Goal: Information Seeking & Learning: Learn about a topic

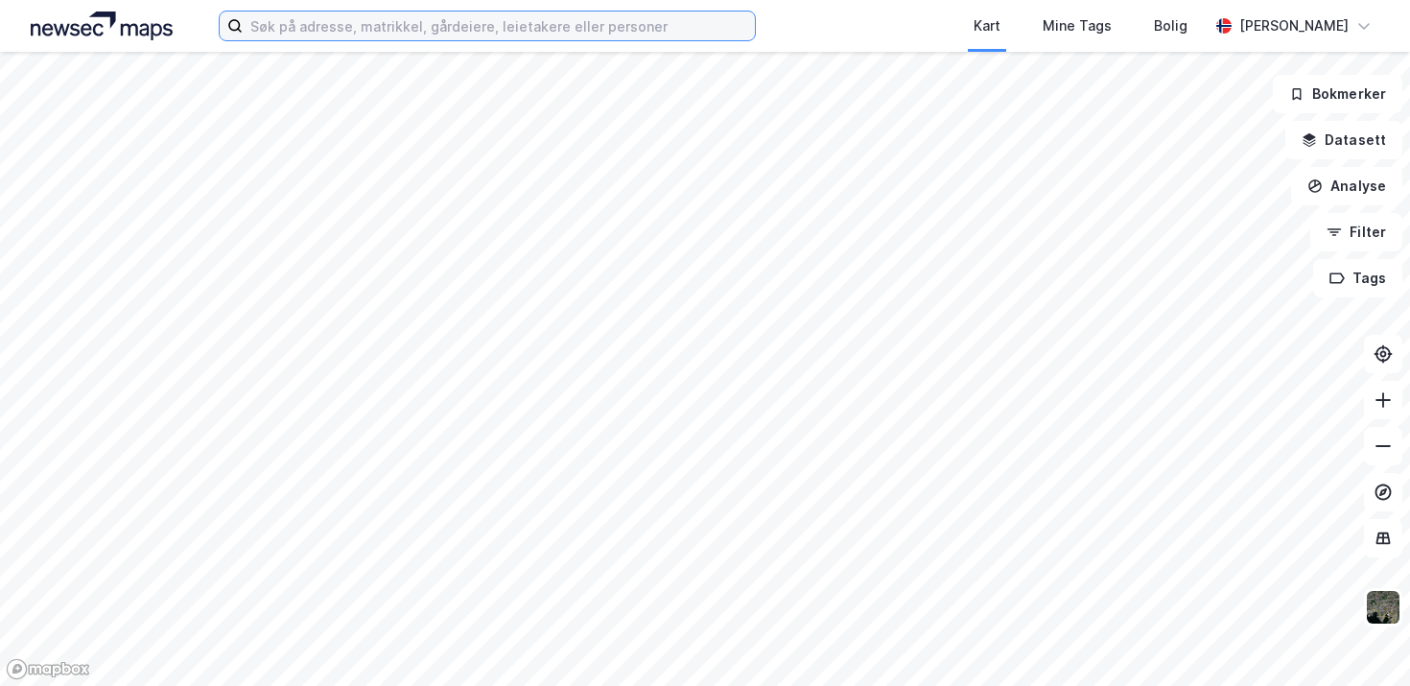
click at [469, 33] on input at bounding box center [499, 26] width 512 height 29
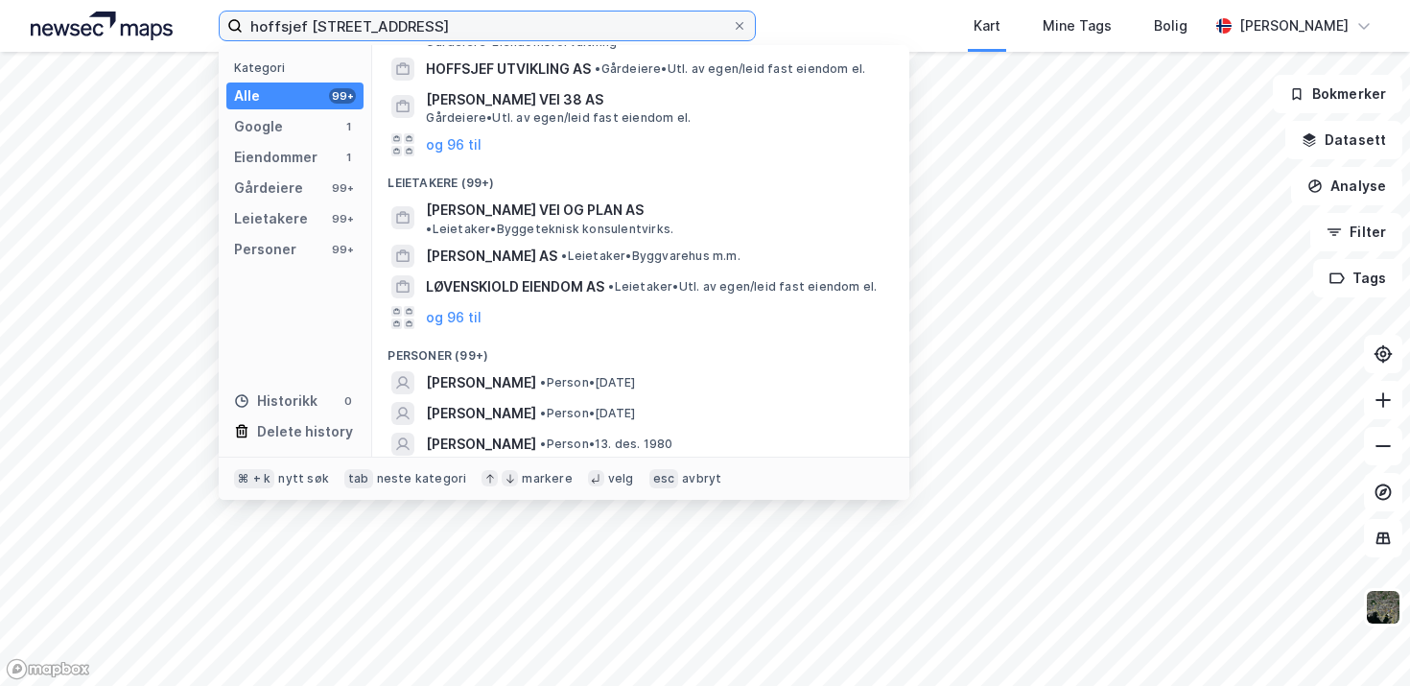
scroll to position [251, 0]
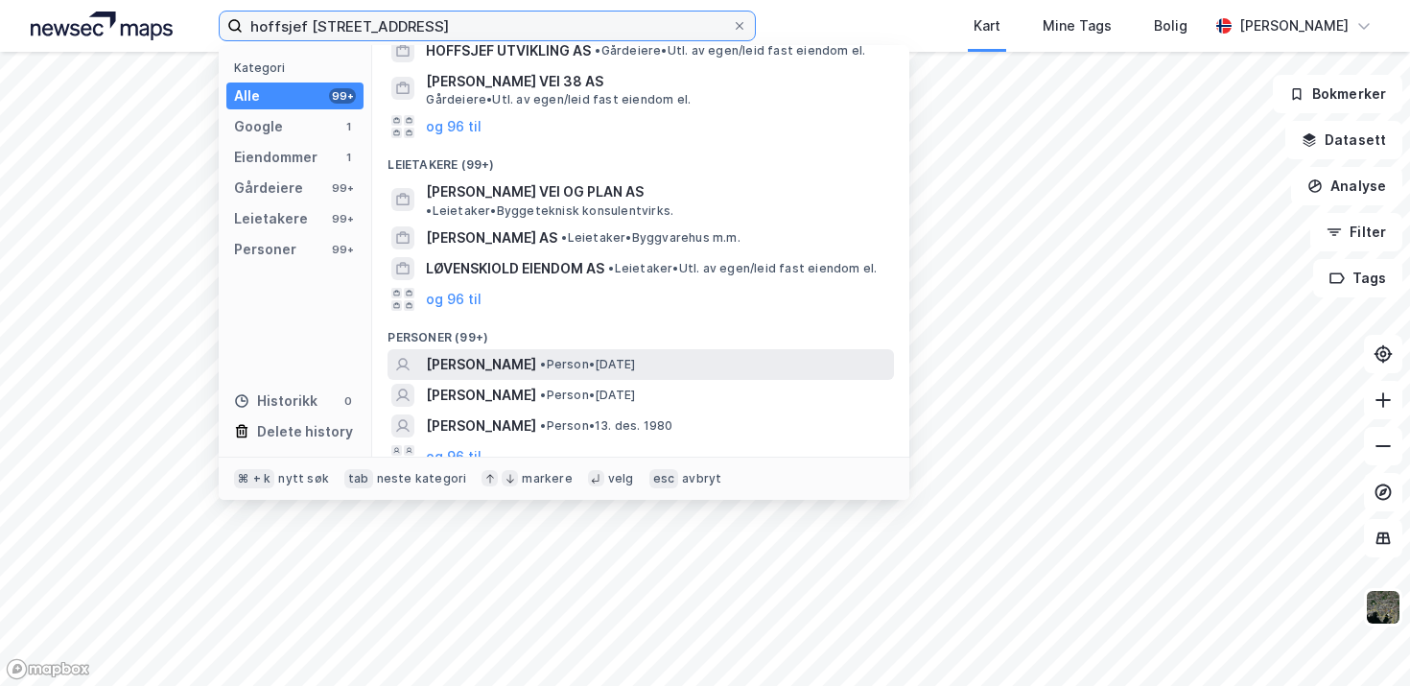
type input "hoffsjef [STREET_ADDRESS]"
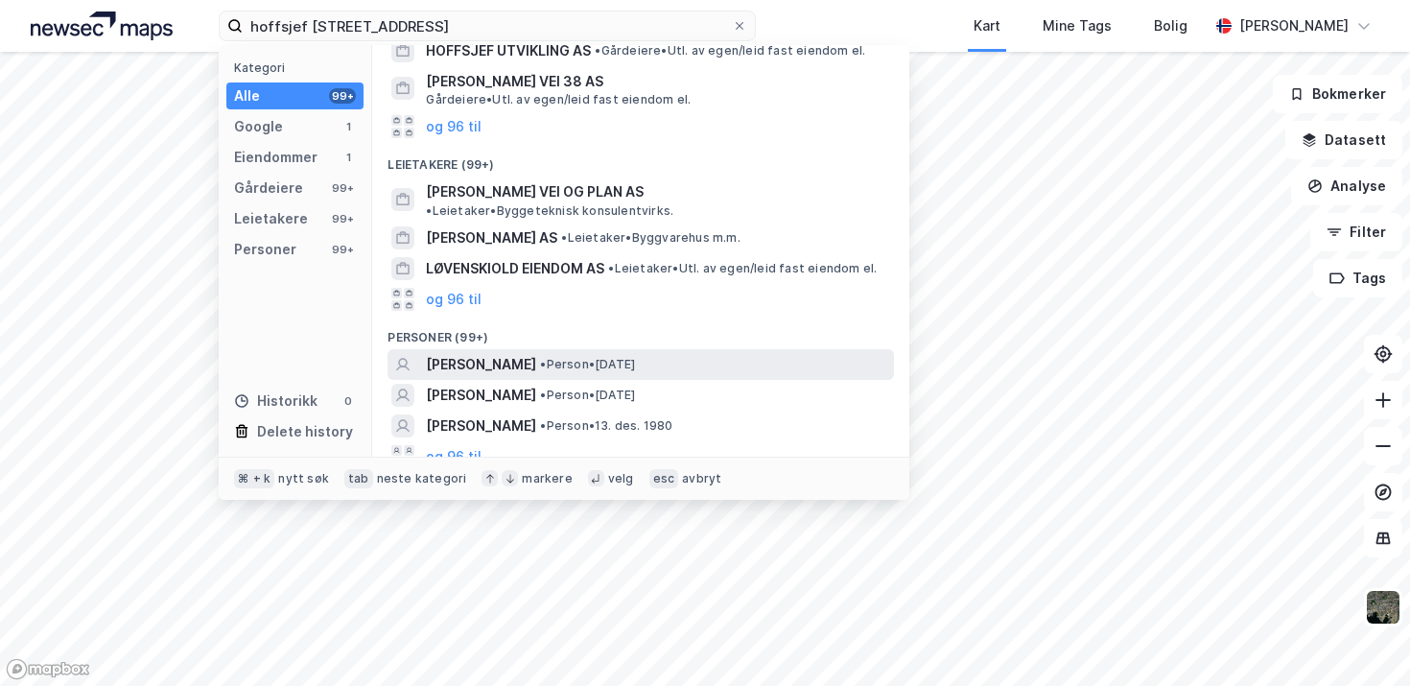
click at [554, 353] on div "[PERSON_NAME] • Person • [DATE]" at bounding box center [658, 364] width 464 height 23
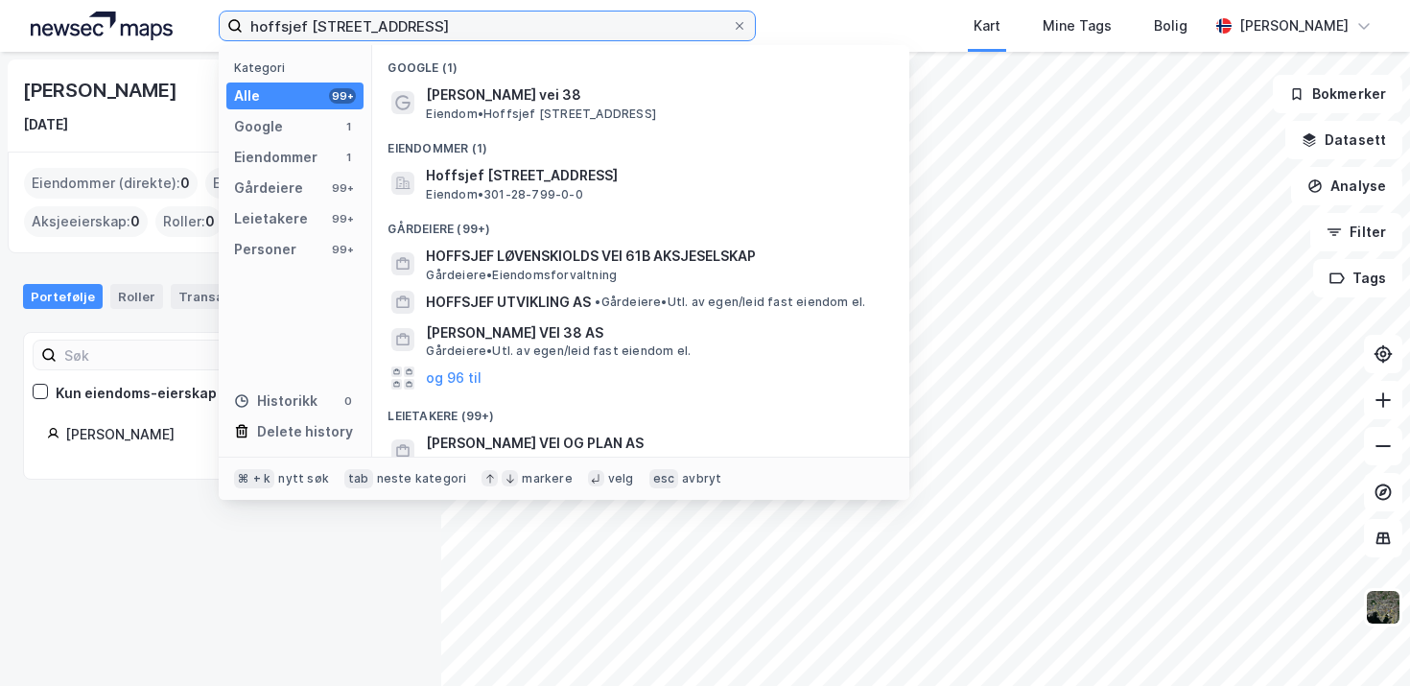
click at [454, 32] on input "hoffsjef [STREET_ADDRESS]" at bounding box center [487, 26] width 489 height 29
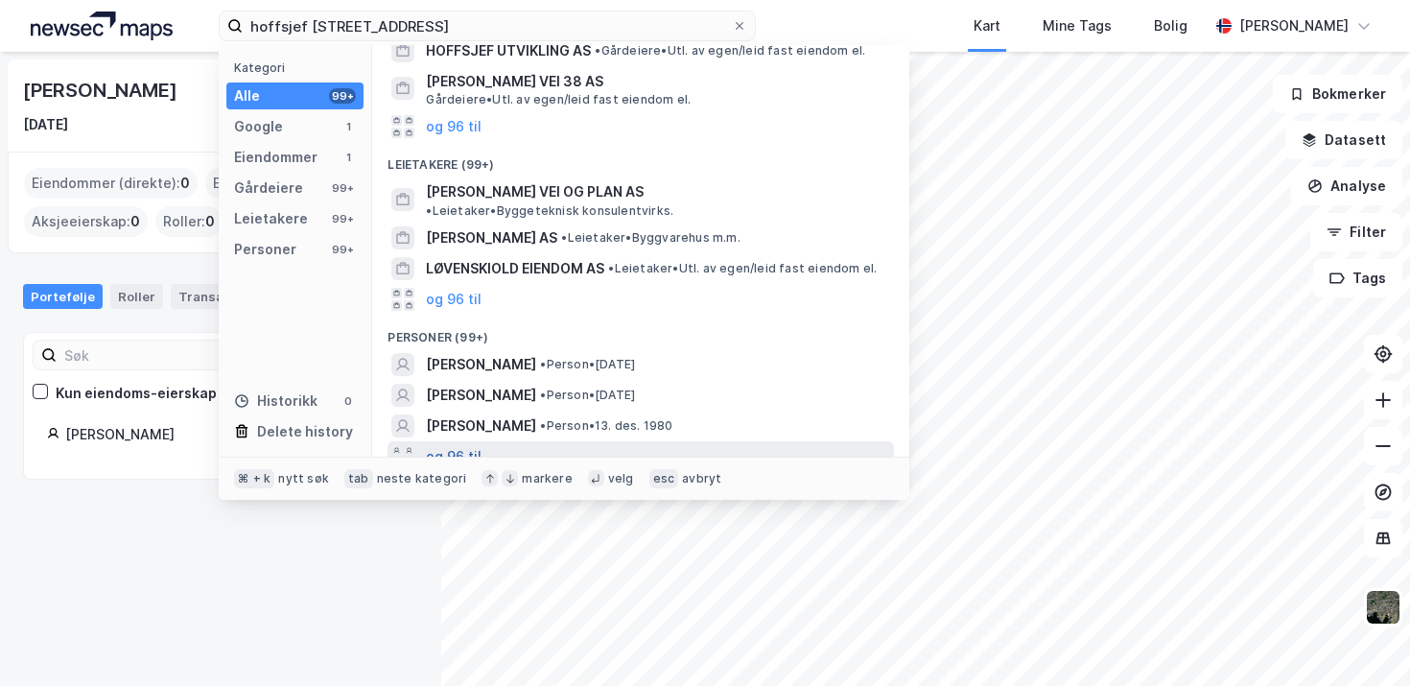
click at [448, 445] on button "og 96 til" at bounding box center [454, 456] width 56 height 23
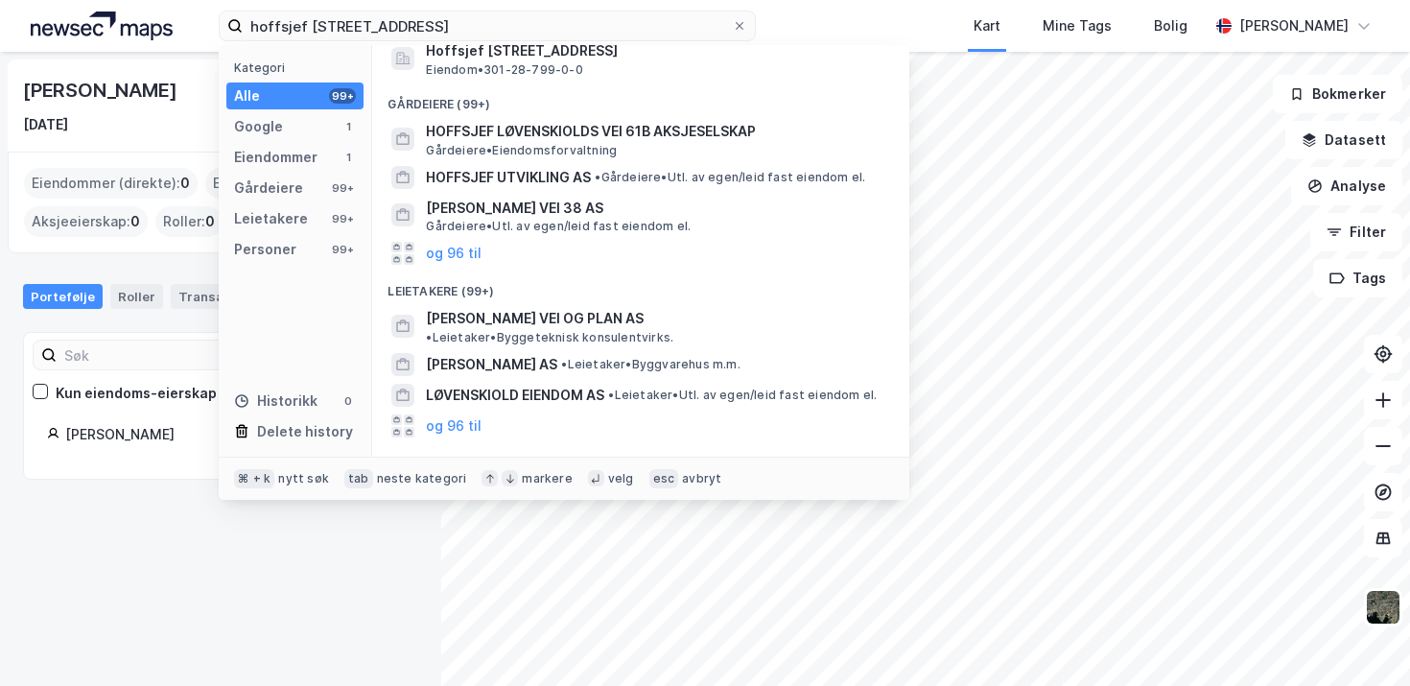
scroll to position [0, 0]
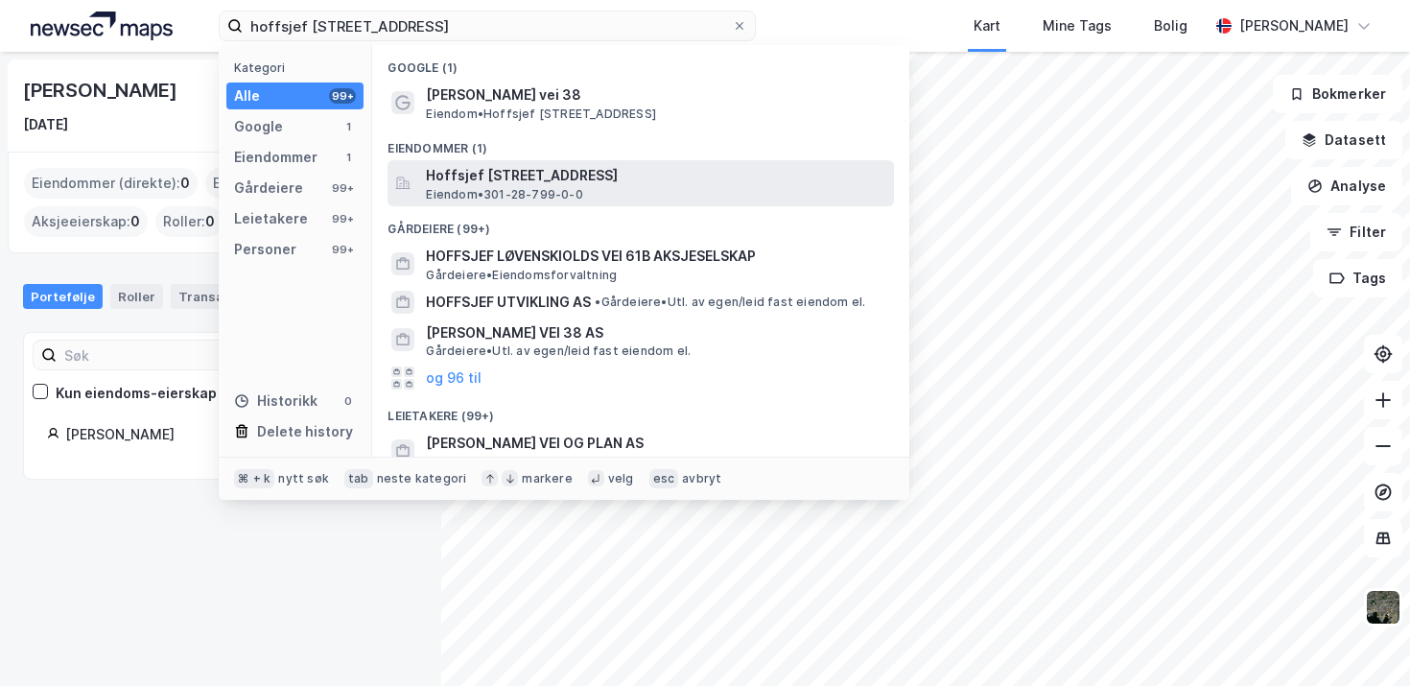
click at [548, 194] on span "Eiendom • 301-28-799-0-0" at bounding box center [504, 194] width 156 height 15
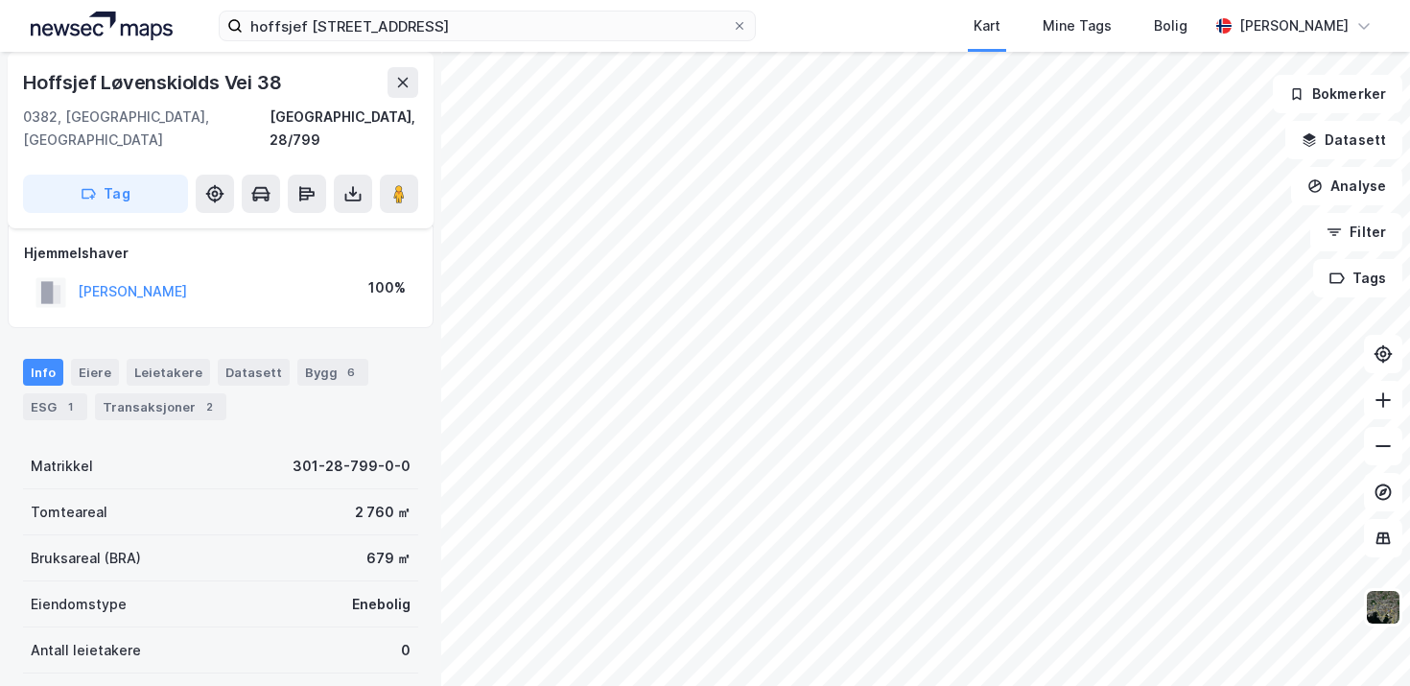
scroll to position [15, 0]
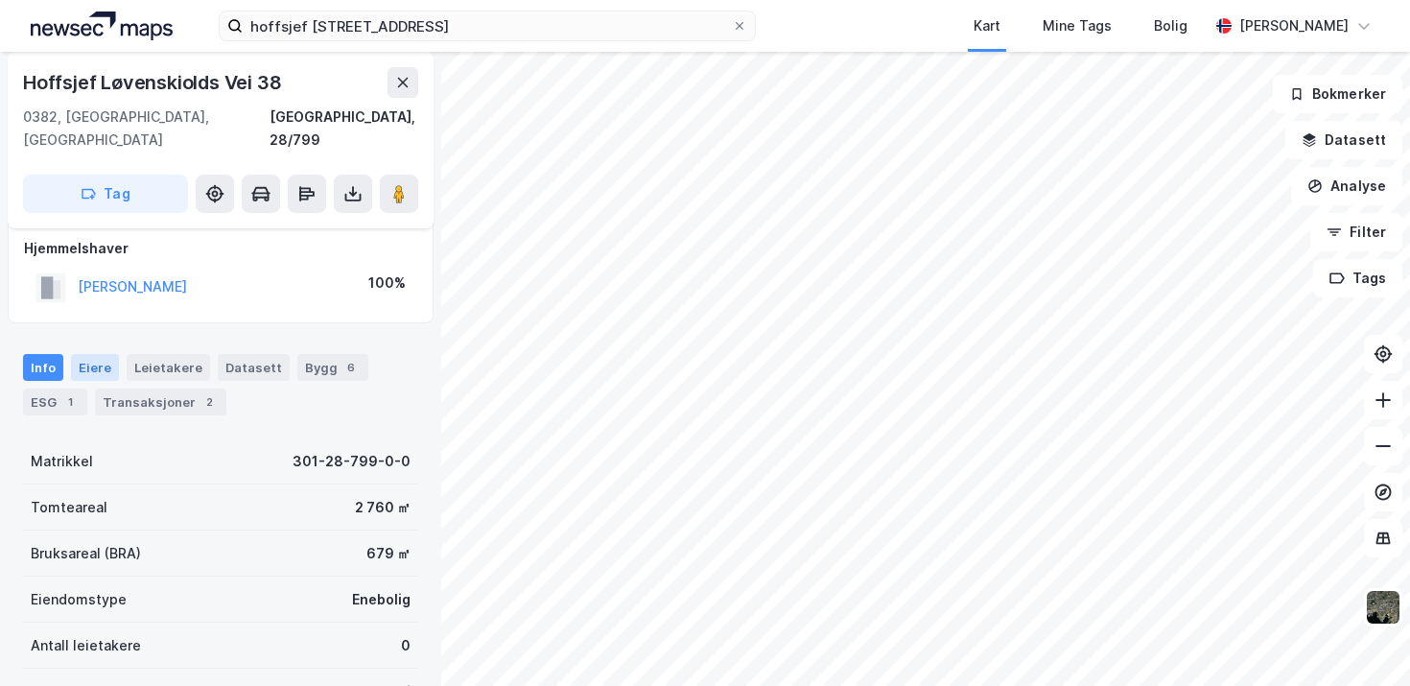
click at [106, 354] on div "Eiere" at bounding box center [95, 367] width 48 height 27
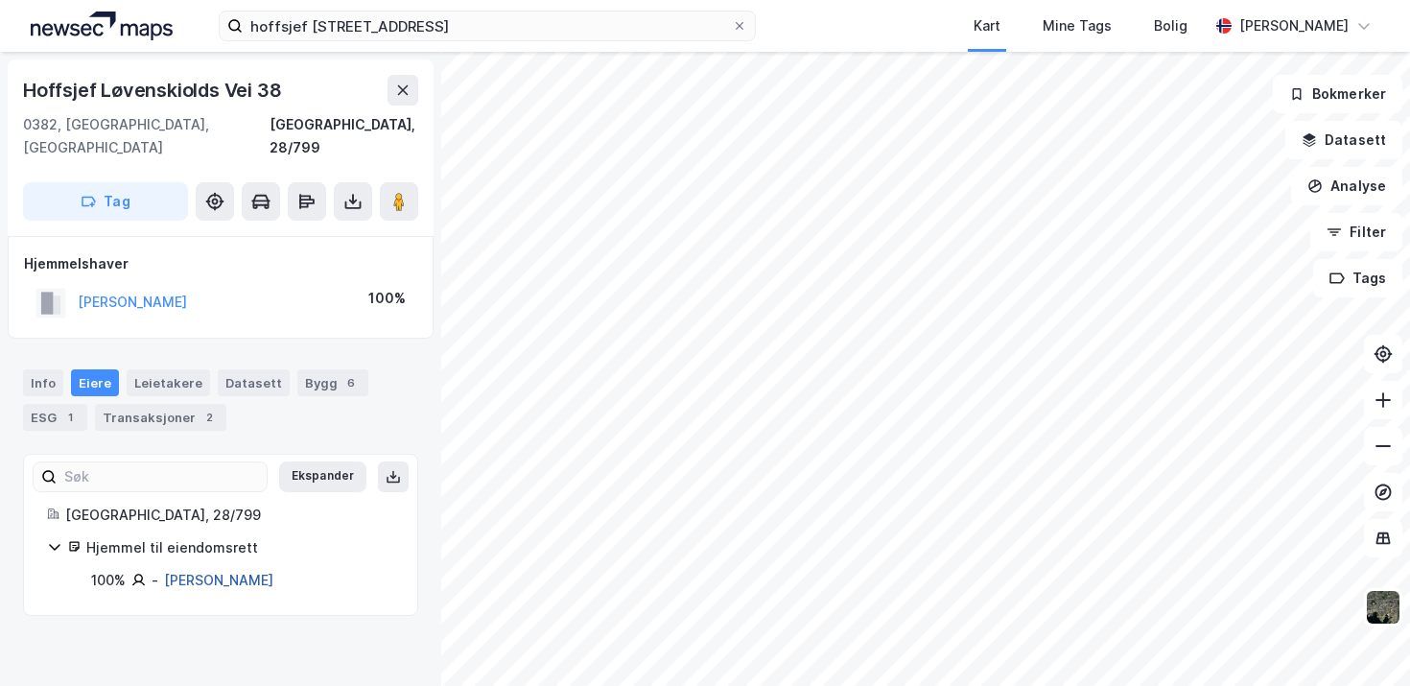
click at [229, 572] on link "[PERSON_NAME]" at bounding box center [218, 580] width 109 height 16
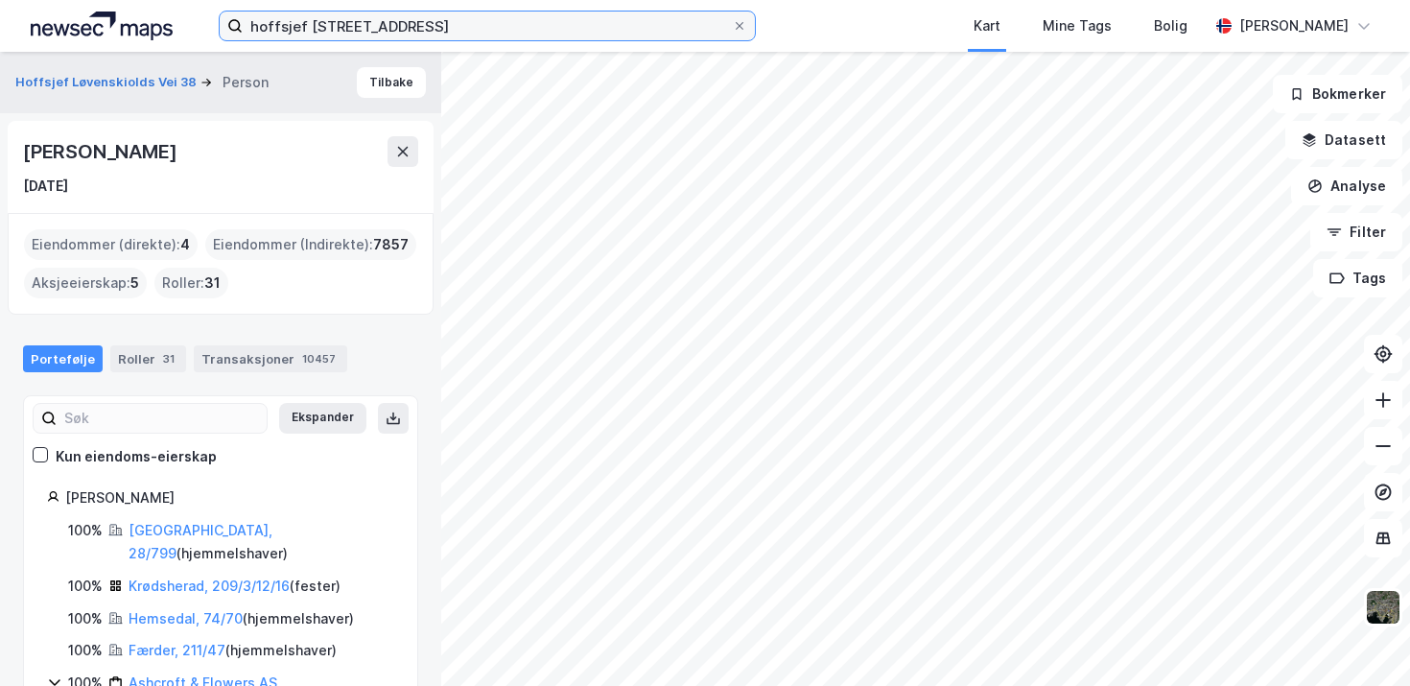
click at [439, 24] on input "hoffsjef [STREET_ADDRESS]" at bounding box center [487, 26] width 489 height 29
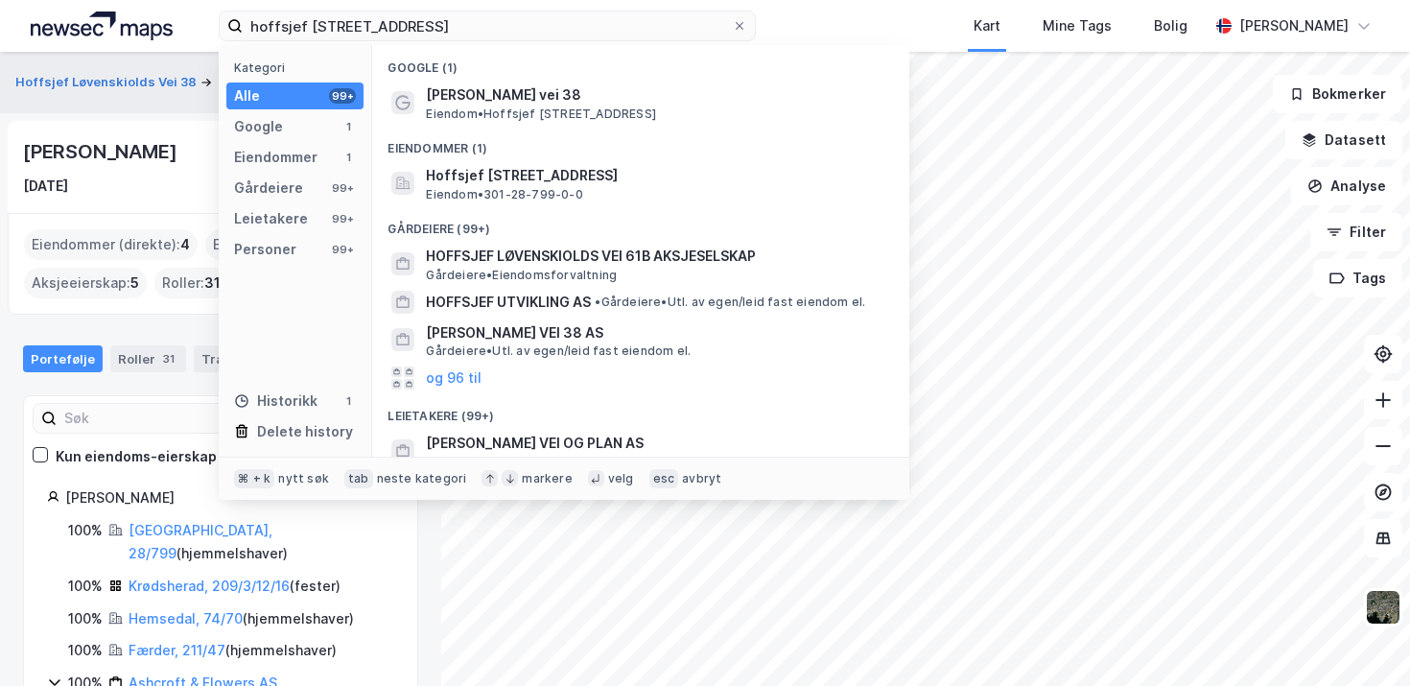
click at [154, 167] on div "[PERSON_NAME] [DATE]" at bounding box center [220, 166] width 395 height 61
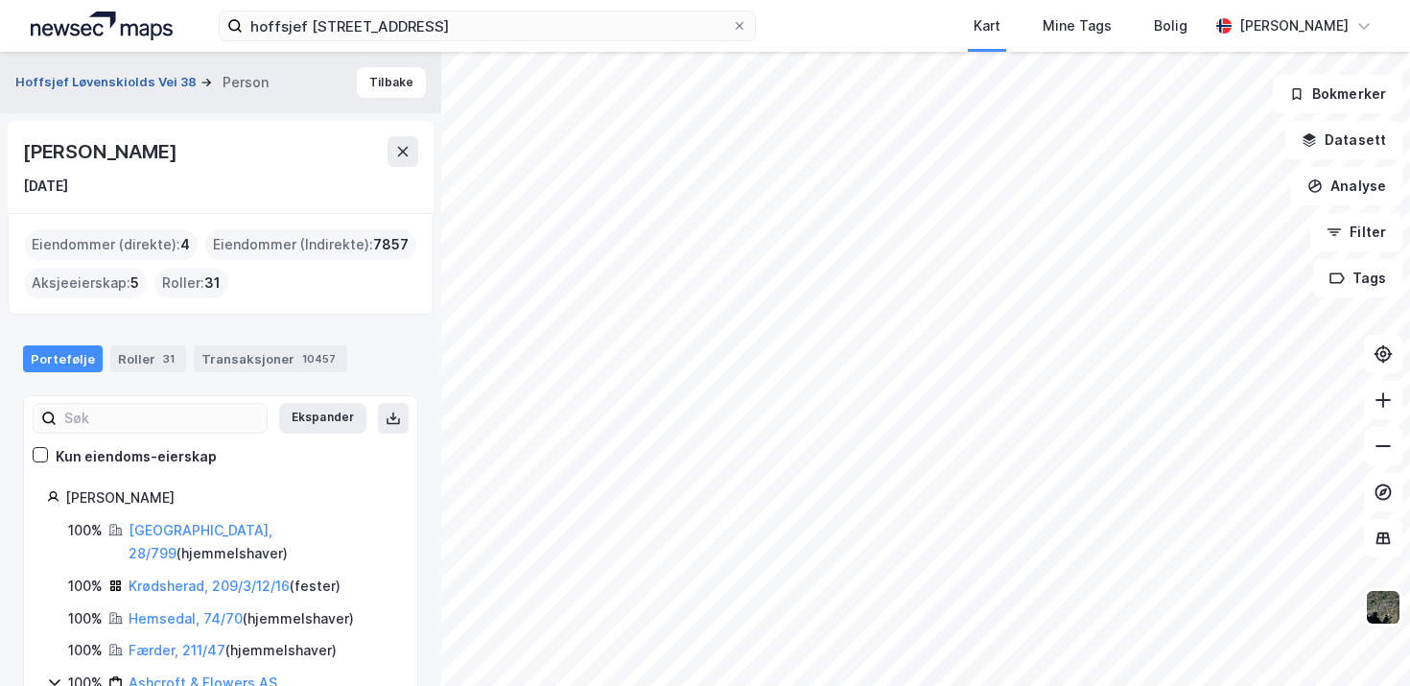
click at [148, 91] on button "Hoffsjef Løvenskiolds Vei 38" at bounding box center [107, 82] width 185 height 19
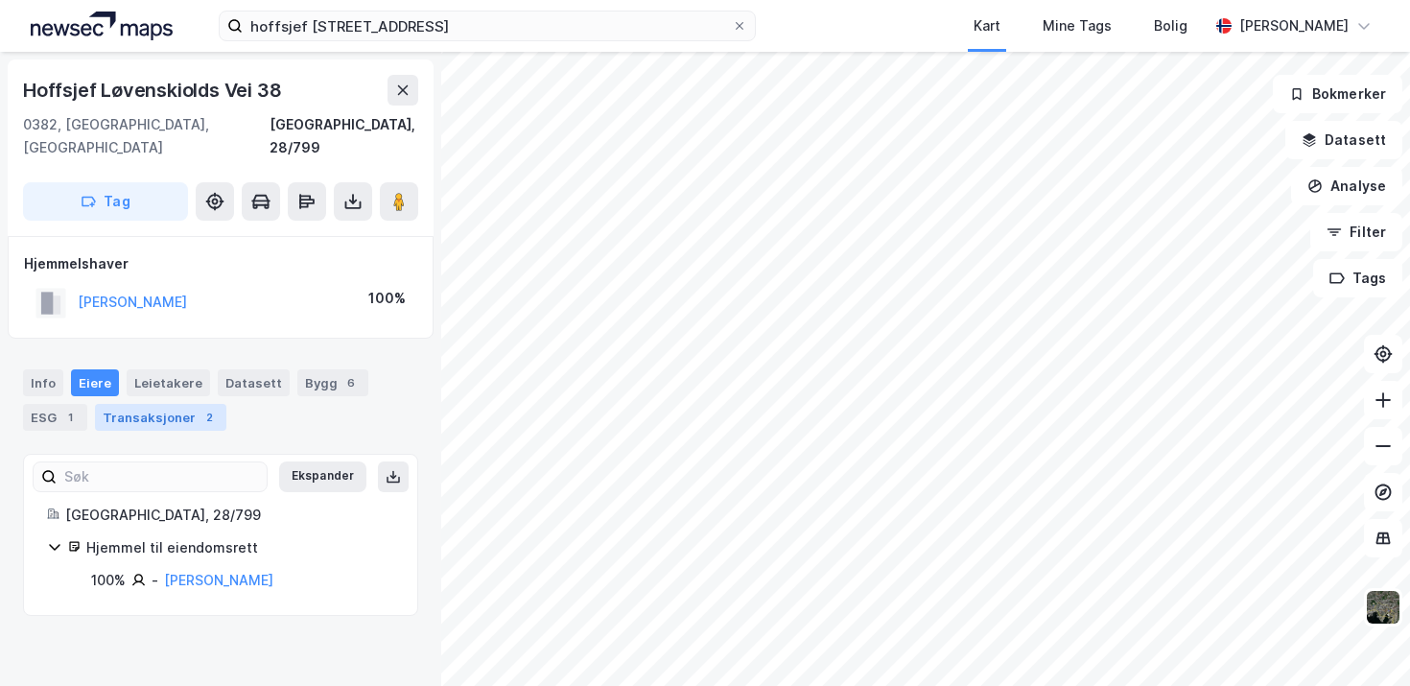
click at [167, 404] on div "Transaksjoner 2" at bounding box center [160, 417] width 131 height 27
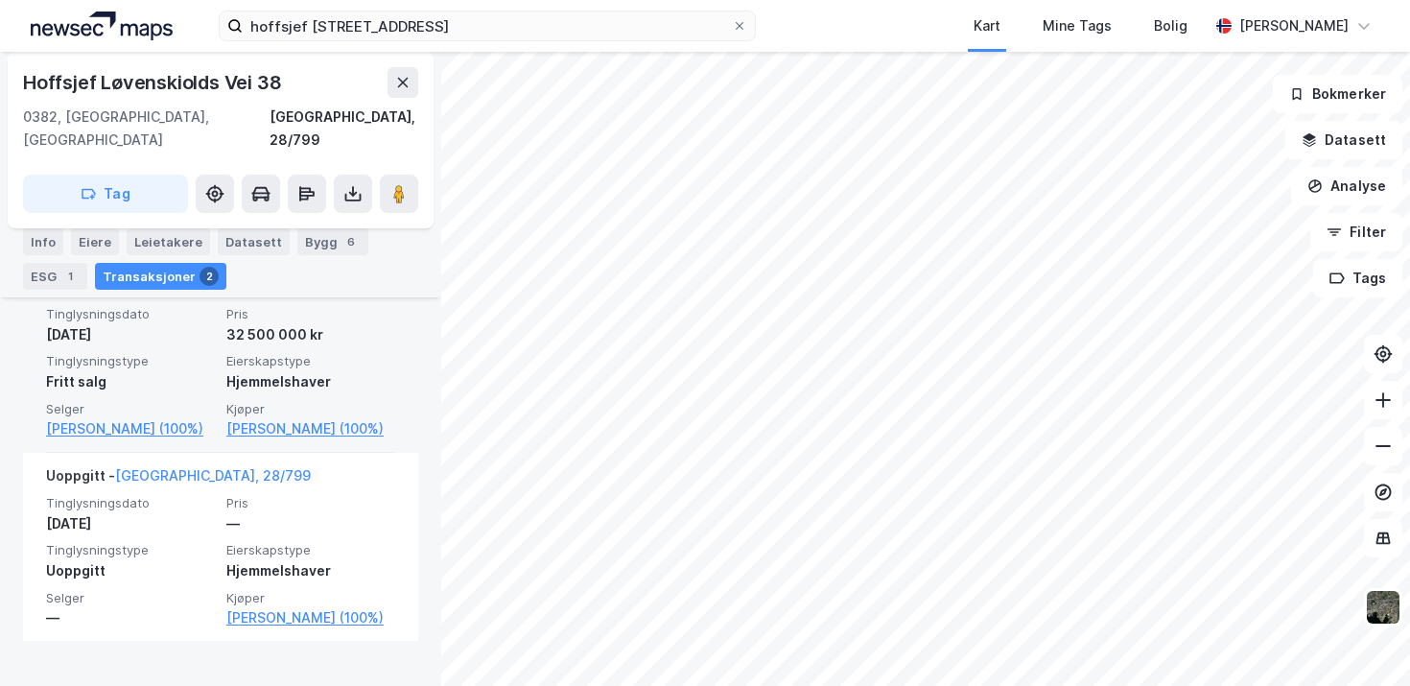
scroll to position [526, 0]
